Goal: Task Accomplishment & Management: Complete application form

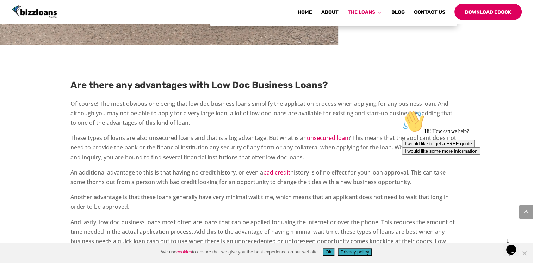
scroll to position [1050, 0]
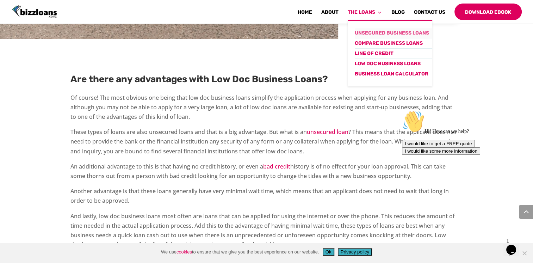
click at [378, 32] on link "Unsecured Business Loans" at bounding box center [394, 33] width 78 height 10
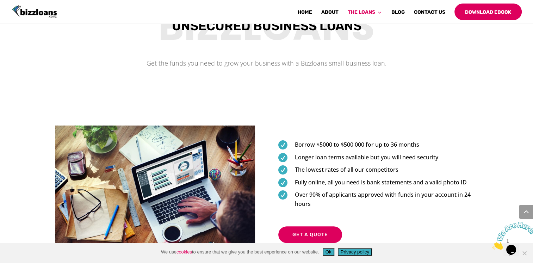
scroll to position [318, 0]
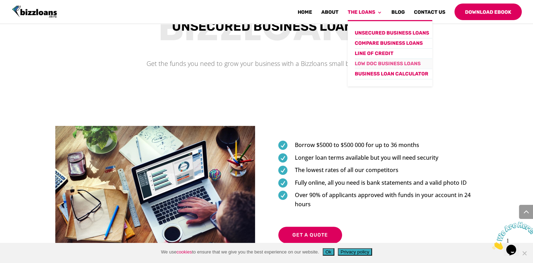
click at [381, 62] on link "Low Doc Business Loans" at bounding box center [394, 64] width 78 height 10
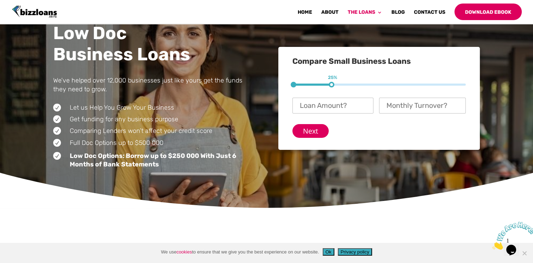
scroll to position [40, 0]
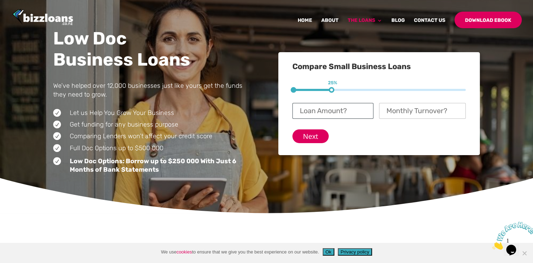
click at [323, 112] on input "Loan Amount? *" at bounding box center [332, 111] width 81 height 16
type input "$ 25,000"
click at [435, 112] on input "Monthly Turnover? *" at bounding box center [422, 111] width 87 height 16
type input "$ 8,000"
click at [307, 136] on input "Next" at bounding box center [310, 136] width 36 height 14
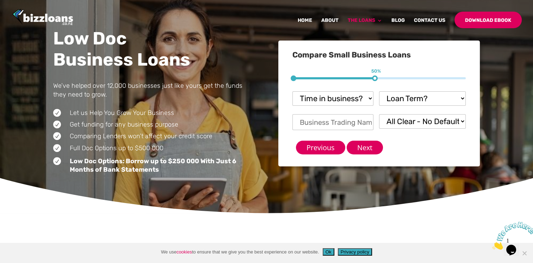
scroll to position [45, 0]
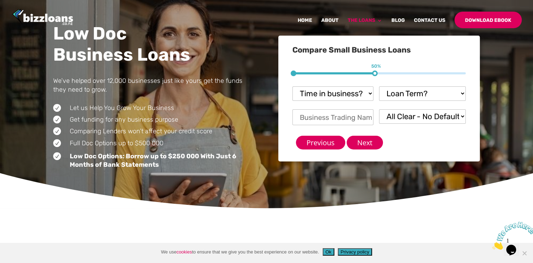
click at [337, 85] on li "Time in business? * Time in business? Startup under 6 months 6-12 months Over 1…" at bounding box center [335, 91] width 87 height 17
click at [340, 90] on select "Time in business? Startup under 6 months 6-12 months Over 12 months Over 24 mon…" at bounding box center [332, 93] width 81 height 14
select select "Over 24 months"
click at [292, 86] on select "Time in business? Startup under 6 months 6-12 months Over 12 months Over 24 mon…" at bounding box center [332, 93] width 81 height 14
click at [416, 97] on select "Loan Term? 1-3 months 3-6 months 6 - 12 months 12 - 18 months 18 - 24 months 24…" at bounding box center [422, 93] width 87 height 14
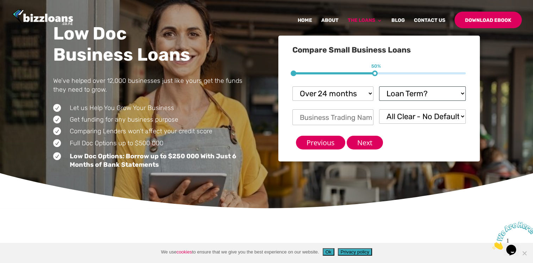
select select "18 - 24 months"
click at [379, 86] on select "Loan Term? 1-3 months 3-6 months 6 - 12 months 12 - 18 months 18 - 24 months 24…" at bounding box center [422, 93] width 87 height 14
click at [341, 120] on input "Business Trading Name *" at bounding box center [332, 117] width 81 height 16
type input "Imperial Mobile Trade & Services Limited"
click at [417, 116] on select "All Clear - No Defaults I Have Paid Defaults I have Unpaid Defaults" at bounding box center [422, 116] width 87 height 14
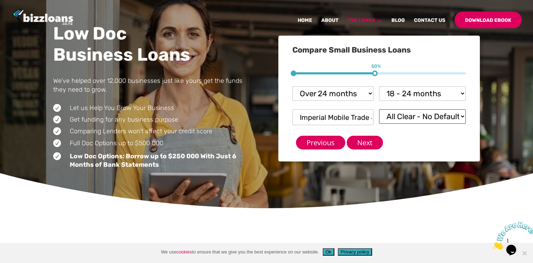
select select "I Have Paid Defaults"
click at [379, 109] on select "All Clear - No Defaults I Have Paid Defaults I have Unpaid Defaults" at bounding box center [422, 116] width 87 height 14
click at [361, 143] on input "Next" at bounding box center [365, 143] width 36 height 14
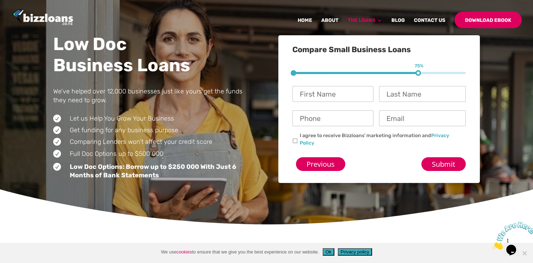
scroll to position [10, 17]
click at [325, 97] on input "First Name *" at bounding box center [332, 94] width 81 height 16
type input "[PERSON_NAME]"
type input "Tabangcora"
type input "0272803772"
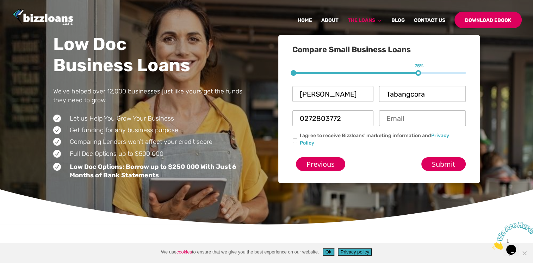
type input "[EMAIL_ADDRESS][DOMAIN_NAME]"
type input "April Joy"
click at [458, 143] on li "I agree to receive Bizzloans' marketing information and Privacy Policy" at bounding box center [381, 139] width 179 height 15
click at [295, 141] on input "I agree to receive Bizzloans' marketing information and Privacy Policy" at bounding box center [295, 140] width 5 height 5
checkbox input "true"
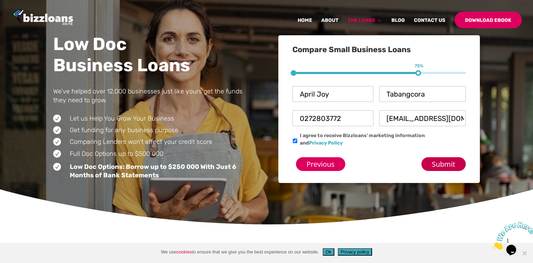
click at [434, 163] on input "Submit" at bounding box center [443, 164] width 44 height 14
